Goal: Information Seeking & Learning: Learn about a topic

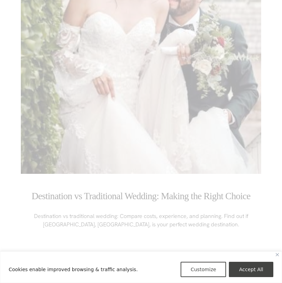
scroll to position [3883, 0]
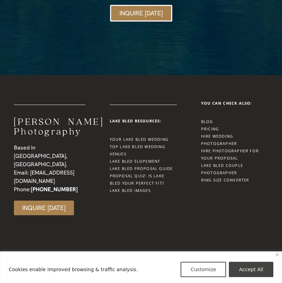
click at [136, 159] on link "Lake Bled Elopement" at bounding box center [135, 161] width 51 height 5
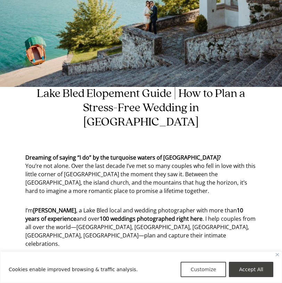
scroll to position [209, 0]
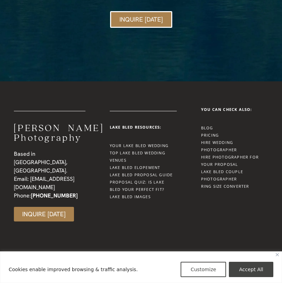
scroll to position [3883, 0]
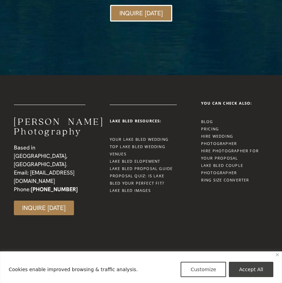
click at [130, 159] on link "Lake Bled Elopement" at bounding box center [135, 161] width 51 height 5
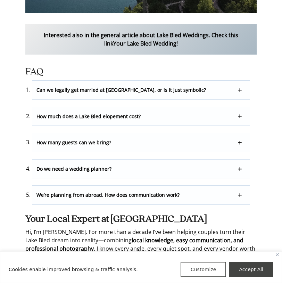
scroll to position [2371, 0]
